Goal: Task Accomplishment & Management: Manage account settings

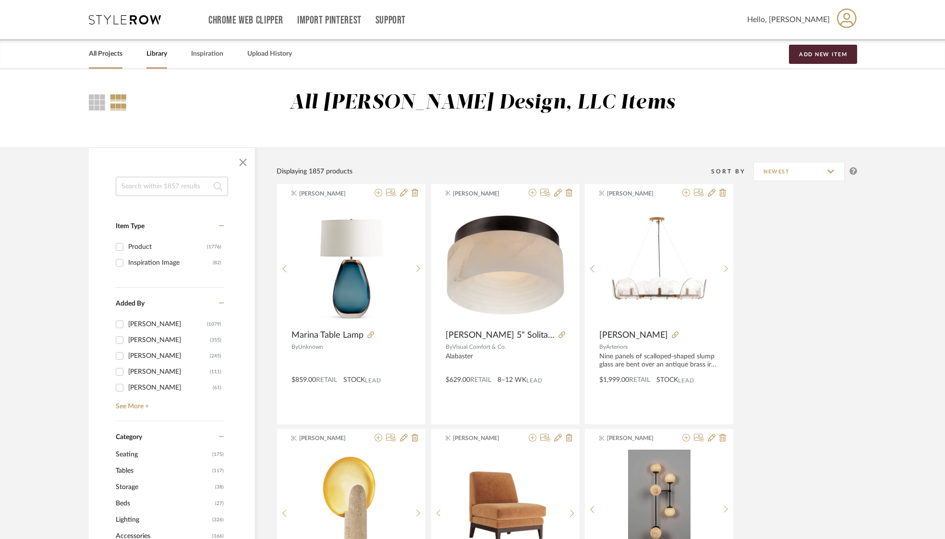
click at [112, 55] on link "All Projects" at bounding box center [106, 54] width 34 height 13
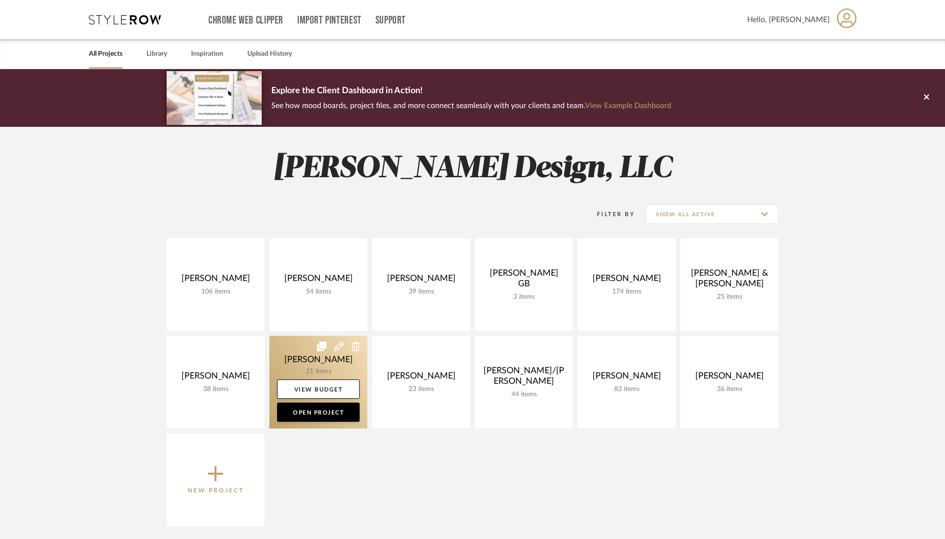
click at [317, 358] on link at bounding box center [318, 382] width 98 height 93
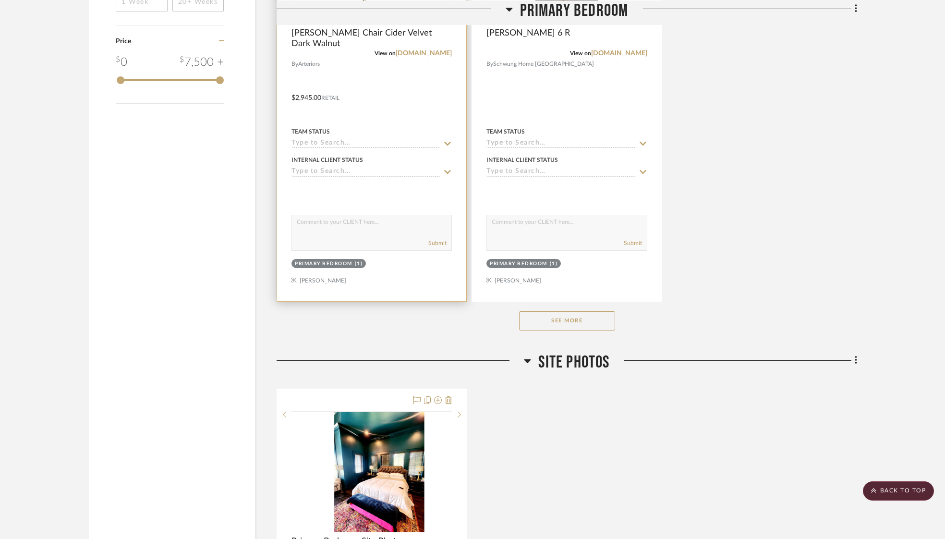
scroll to position [1305, 0]
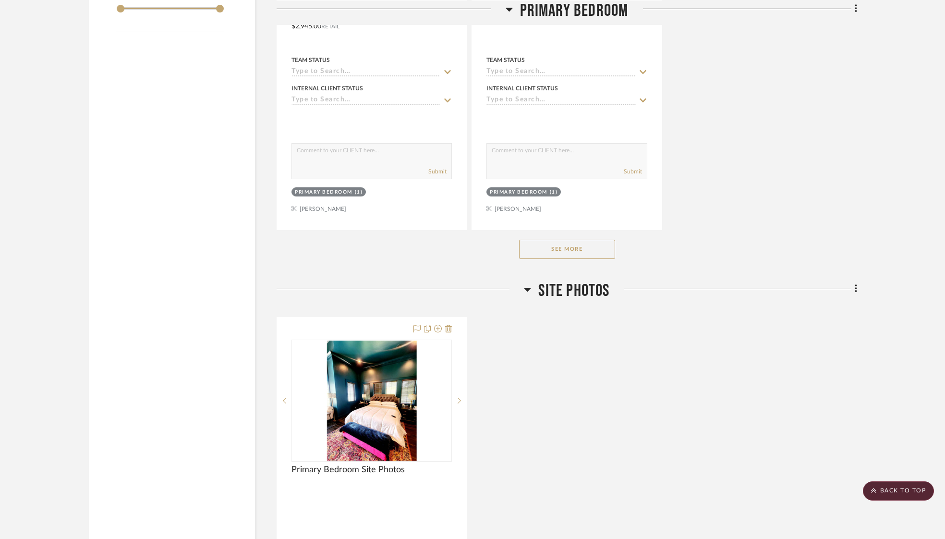
click at [579, 247] on button "See More" at bounding box center [567, 249] width 96 height 19
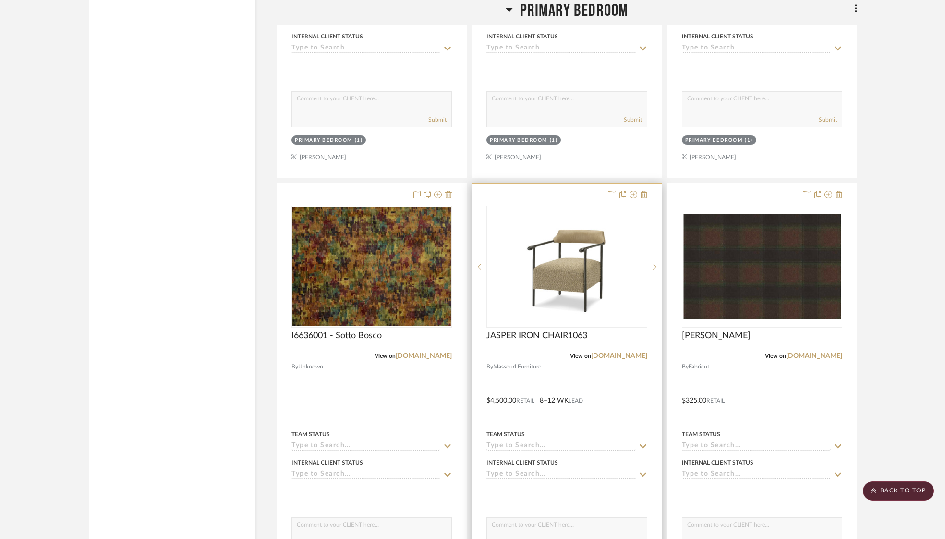
scroll to position [1357, 0]
click at [555, 272] on img "0" at bounding box center [567, 266] width 120 height 120
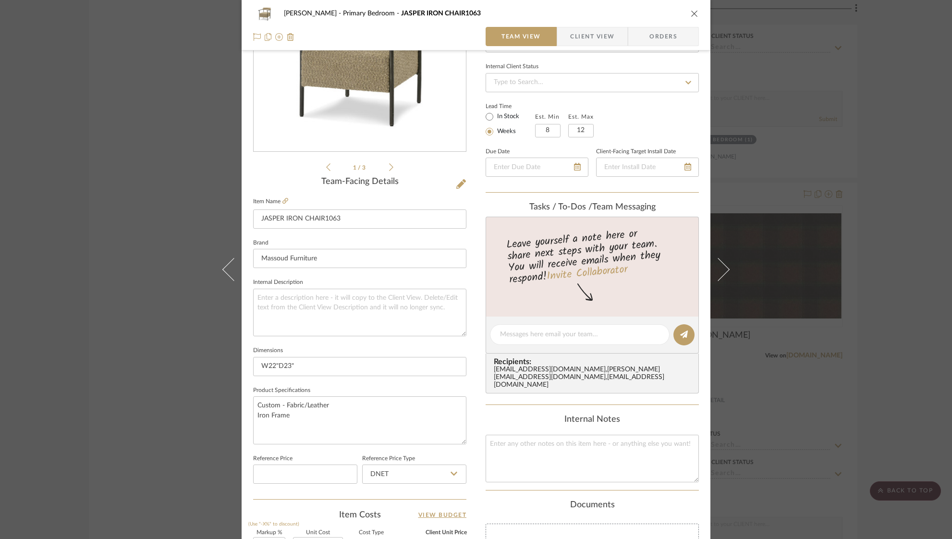
scroll to position [123, 0]
click at [332, 405] on textarea "Custom - Fabric/Leather Iron Frame" at bounding box center [359, 420] width 213 height 48
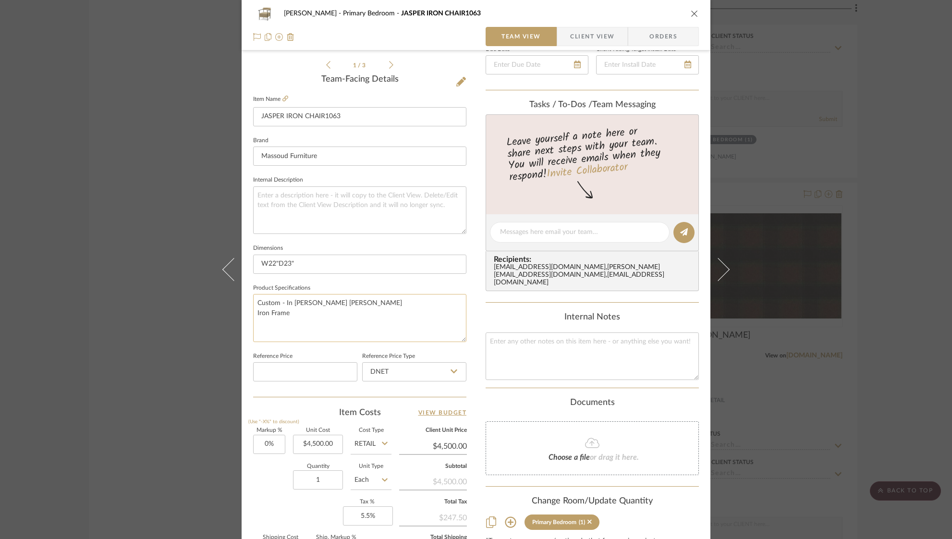
scroll to position [353, 0]
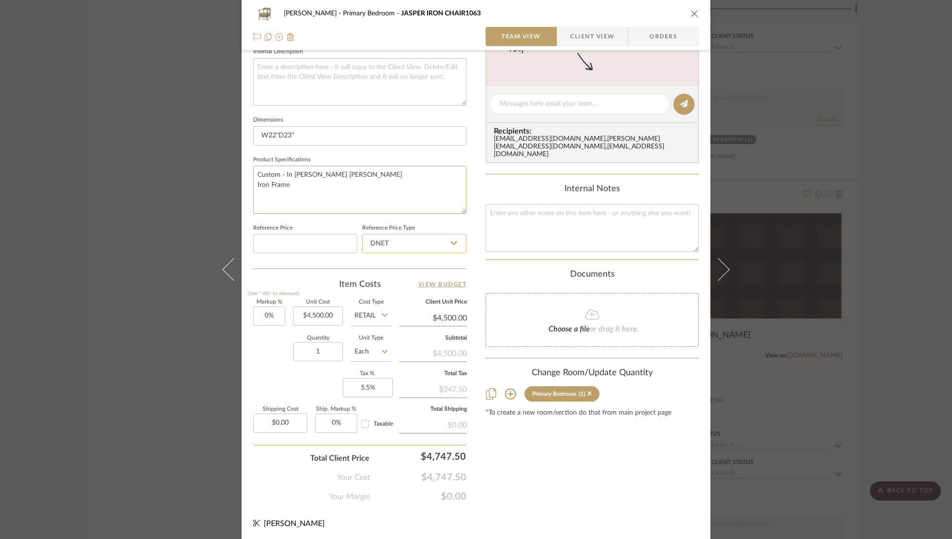
type textarea "Custom - In [PERSON_NAME] [PERSON_NAME] Iron Frame"
click at [446, 242] on input "DNET" at bounding box center [414, 243] width 104 height 19
click at [400, 287] on div "Retail" at bounding box center [418, 290] width 119 height 24
type input "Retail"
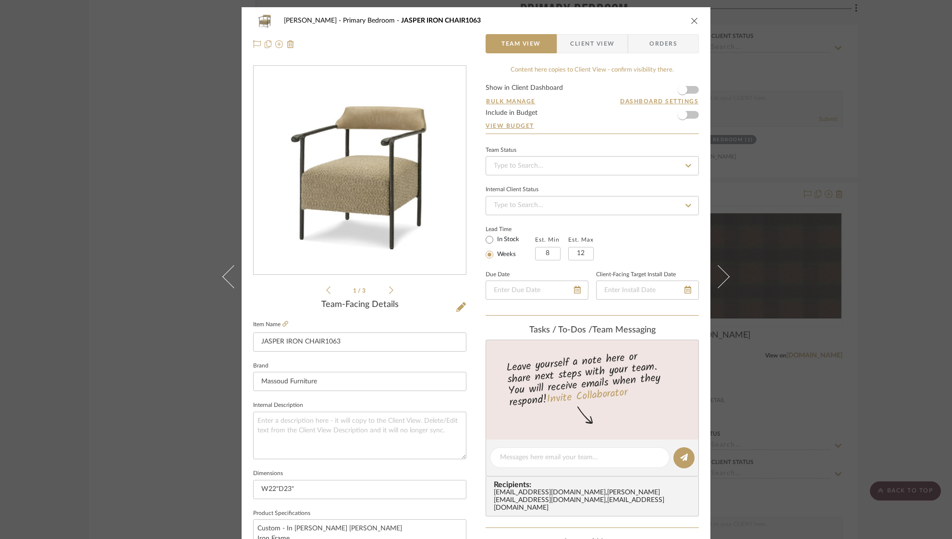
click at [693, 20] on icon "close" at bounding box center [694, 21] width 8 height 8
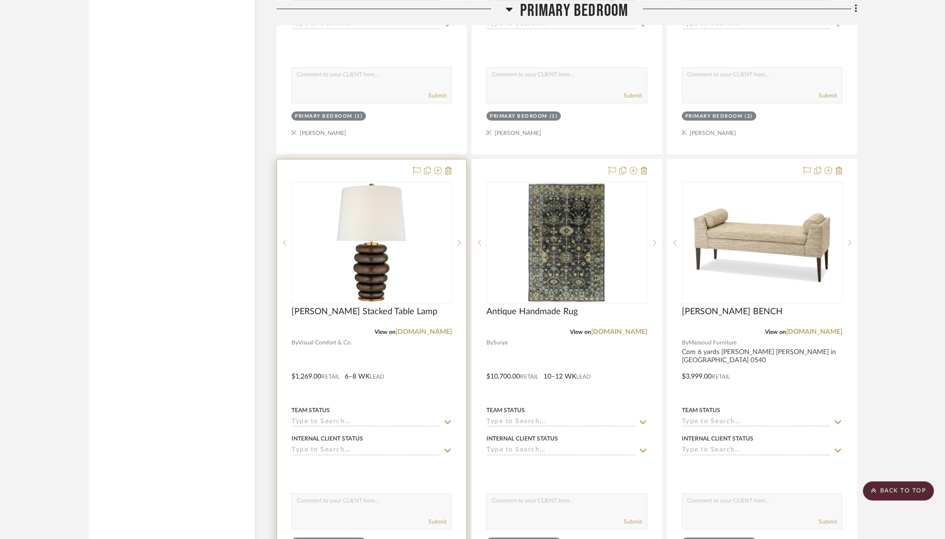
scroll to position [1809, 0]
